Goal: Find specific page/section: Find specific page/section

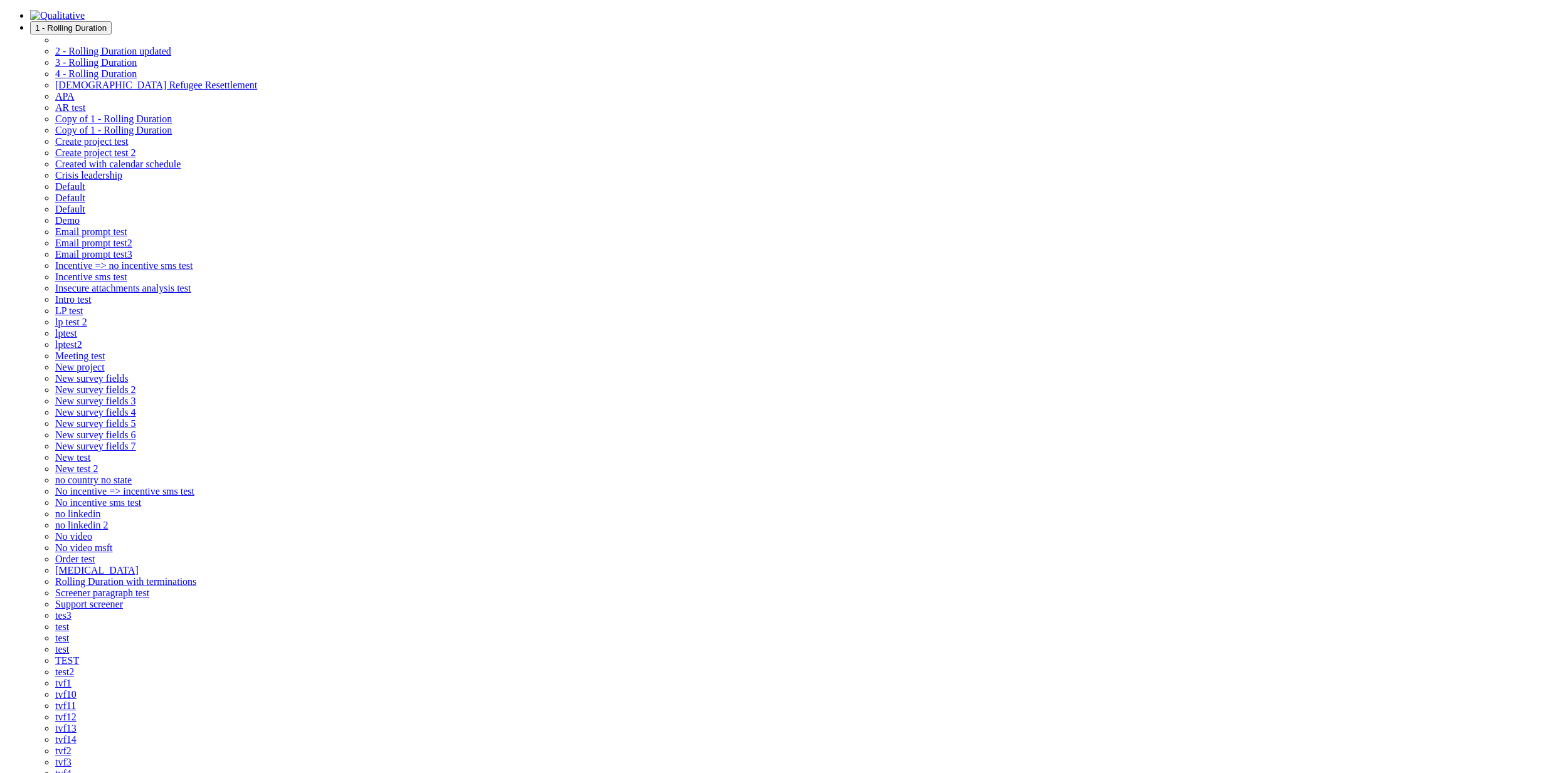
click at [106, 23] on span "1 - Rolling Duration" at bounding box center [70, 28] width 72 height 9
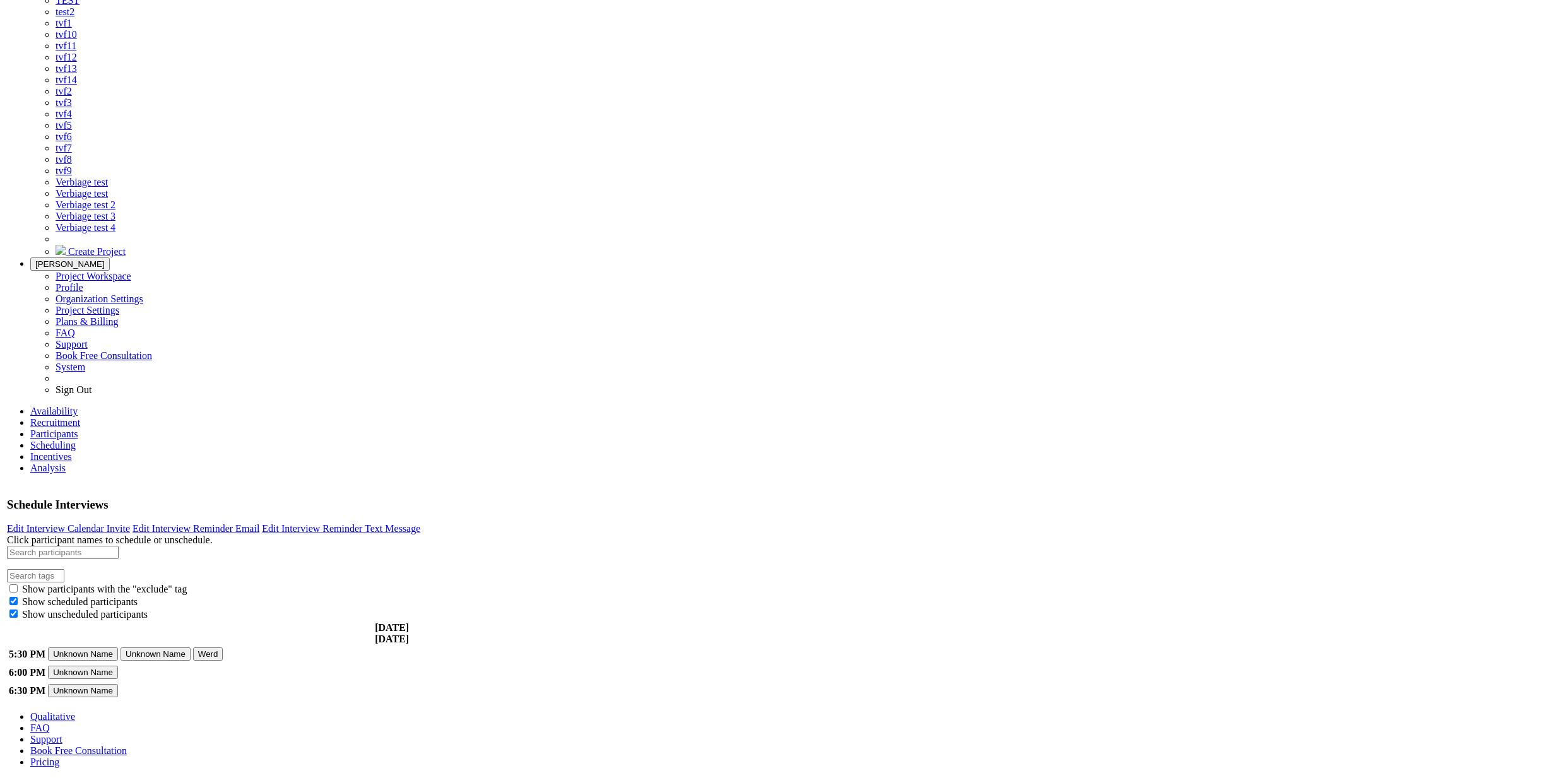
scroll to position [1036, 0]
click at [80, 5] on span "TEST" at bounding box center [67, 1] width 24 height 11
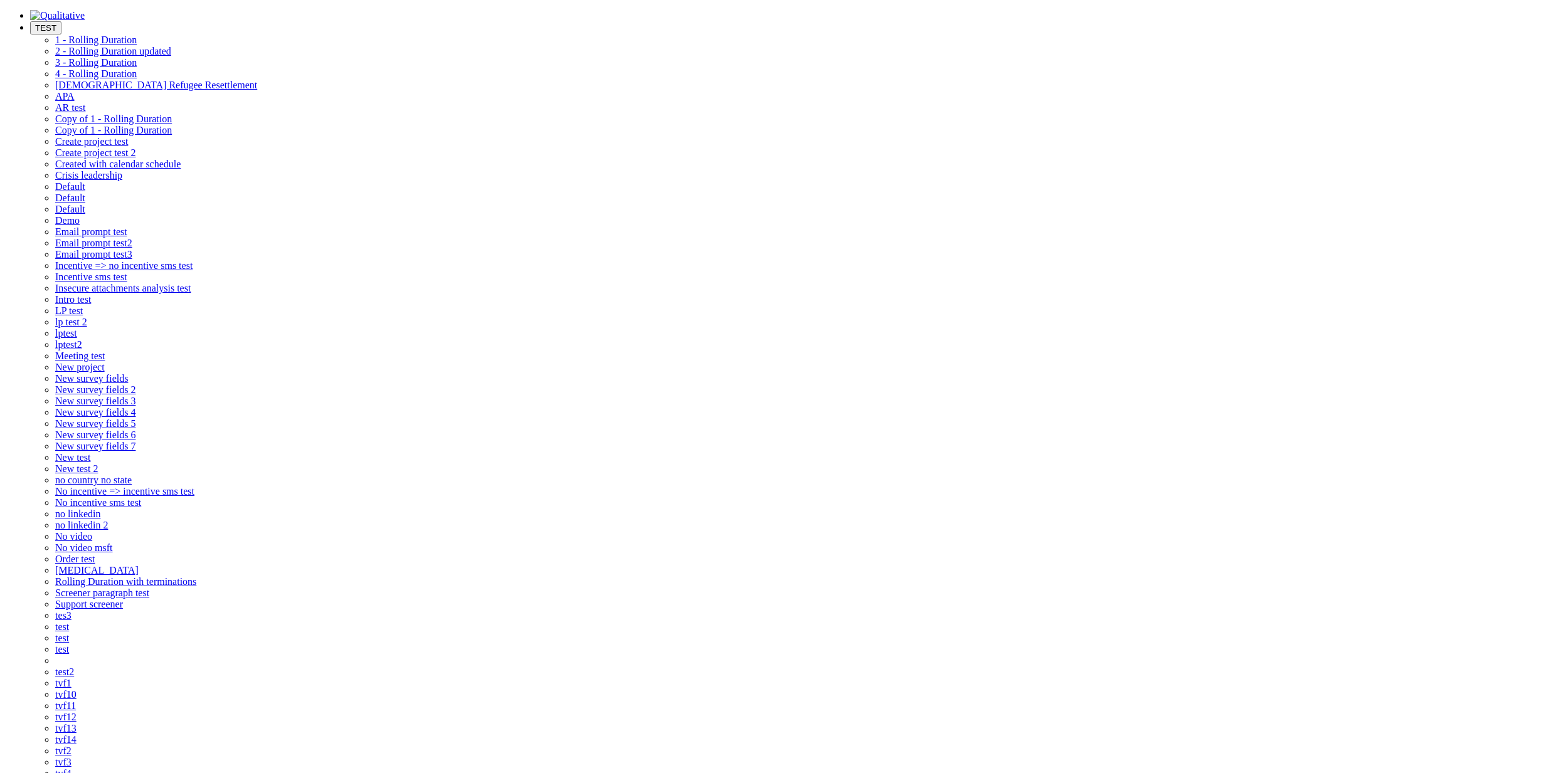
click at [56, 23] on span "TEST" at bounding box center [46, 28] width 21 height 9
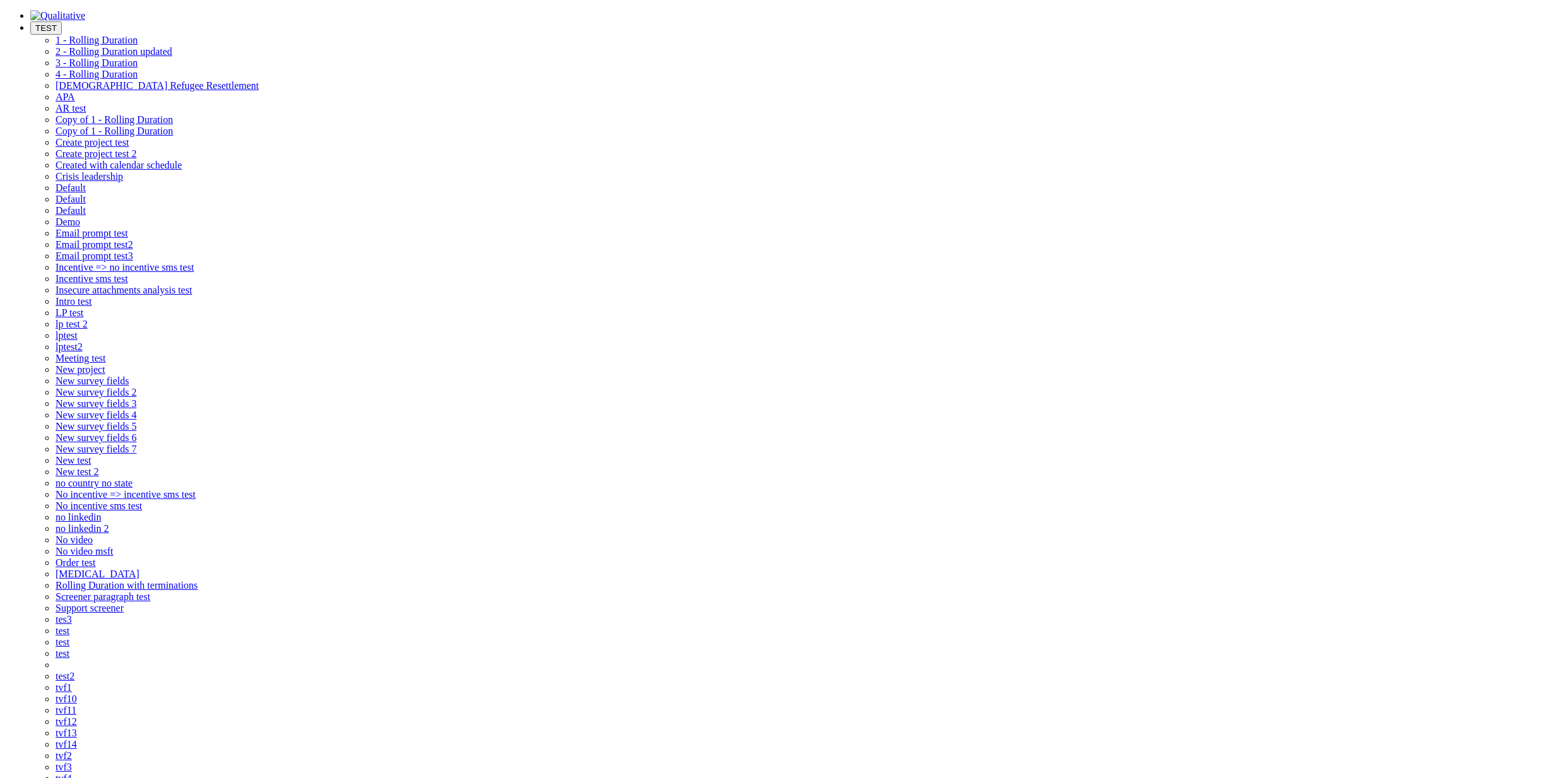
click at [137, 45] on span "1 - Rolling Duration" at bounding box center [96, 40] width 82 height 11
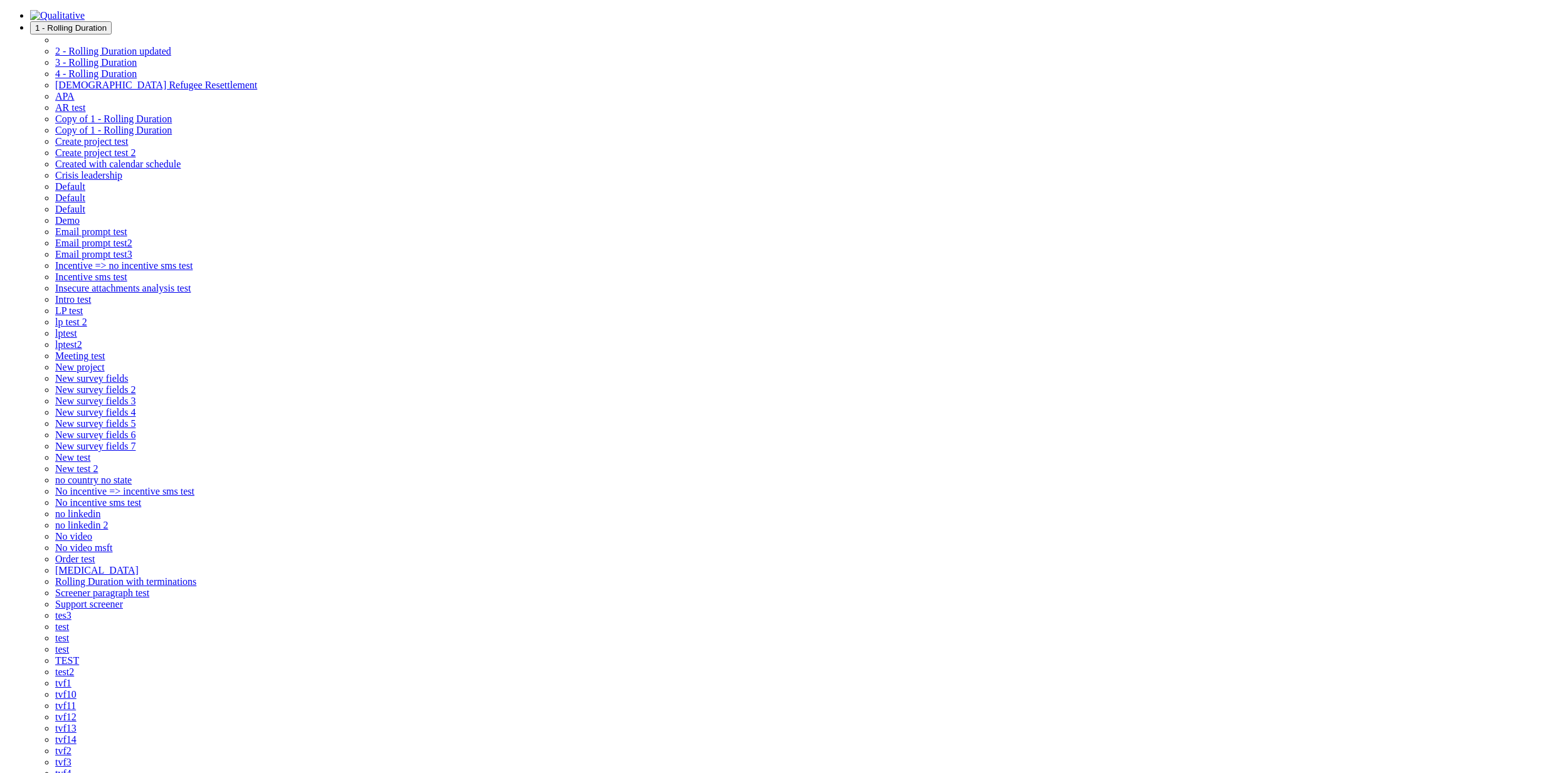
drag, startPoint x: 742, startPoint y: 218, endPoint x: 803, endPoint y: 266, distance: 77.6
